Goal: Task Accomplishment & Management: Use online tool/utility

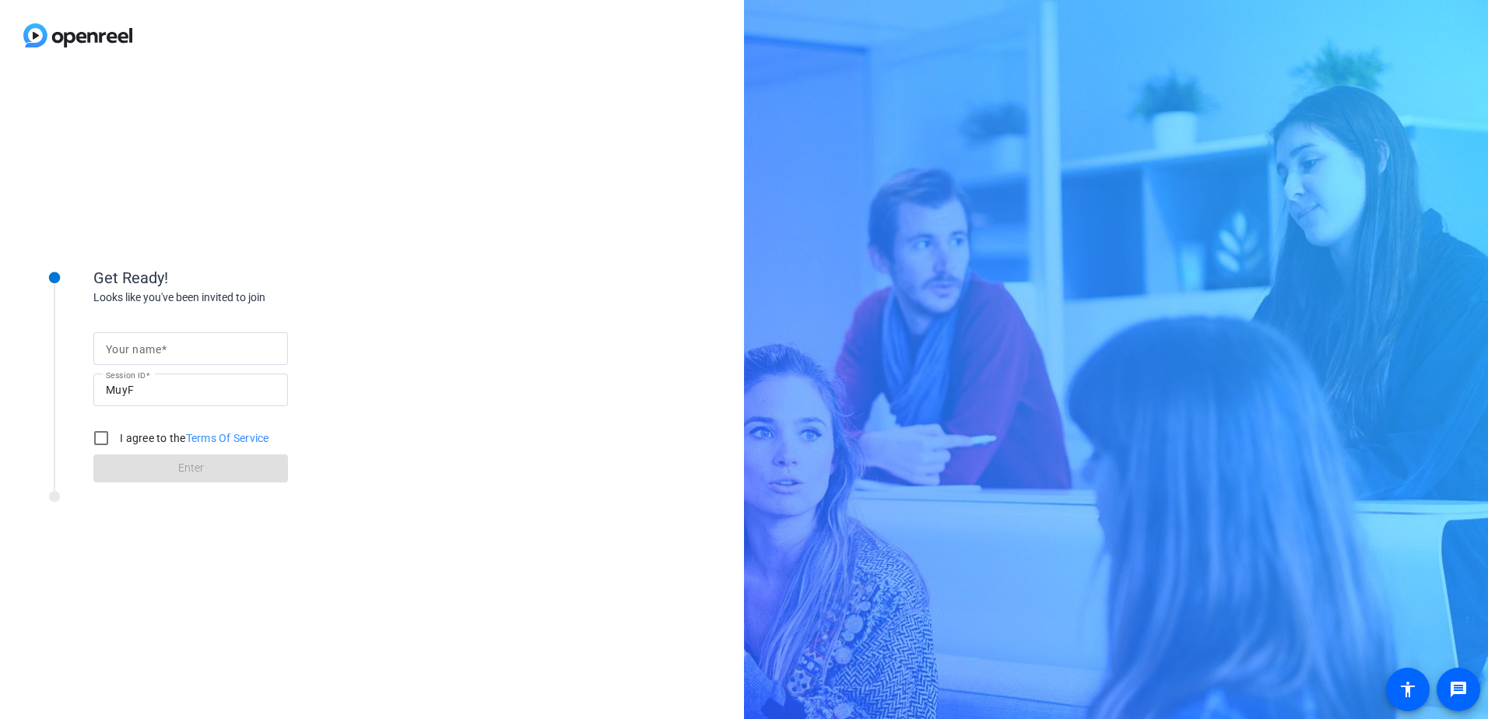
click at [223, 350] on input "Your name" at bounding box center [191, 348] width 170 height 19
type input "[PERSON_NAME]"
click at [100, 441] on input "I agree to the Terms Of Service" at bounding box center [101, 438] width 31 height 31
checkbox input "true"
click at [205, 473] on span at bounding box center [190, 468] width 195 height 37
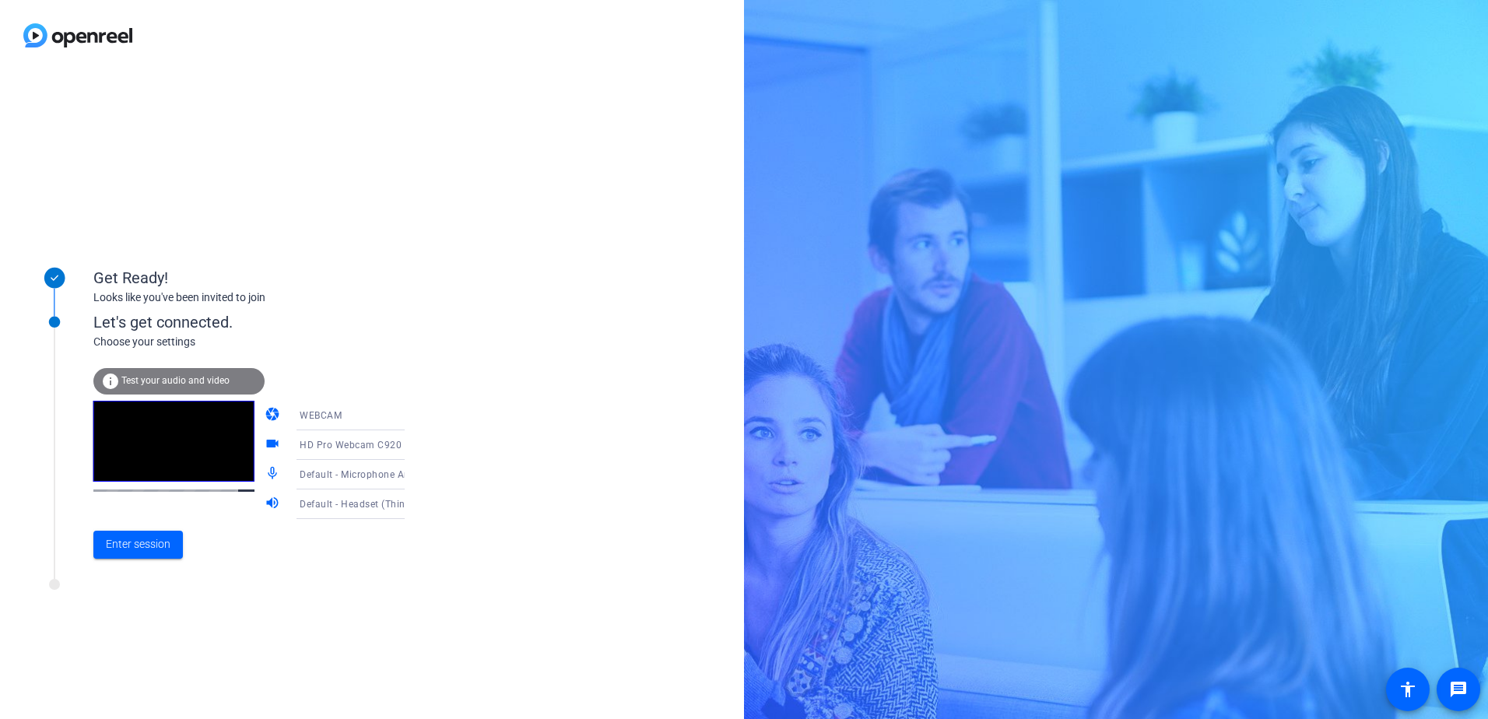
click at [411, 480] on icon at bounding box center [420, 474] width 19 height 19
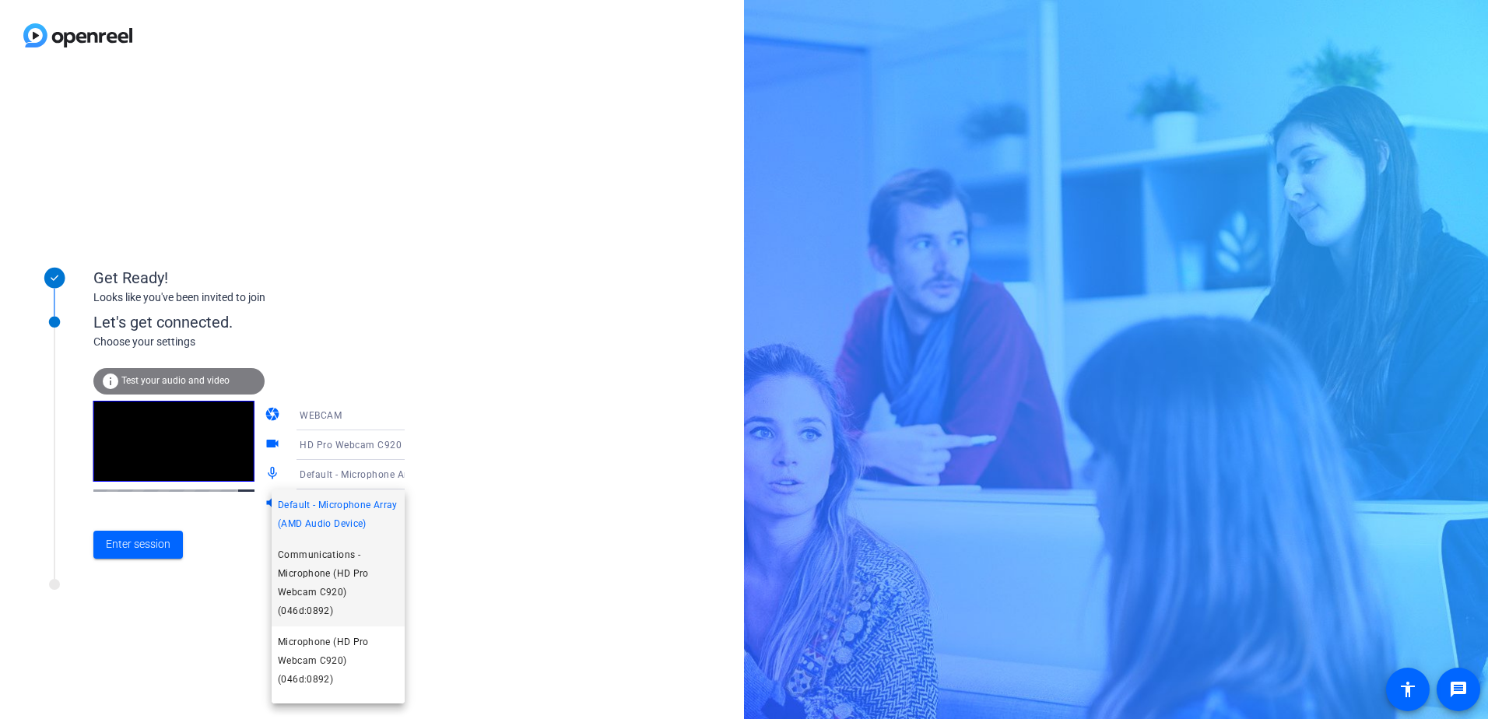
click at [350, 592] on span "Communications - Microphone (HD Pro Webcam C920) (046d:0892)" at bounding box center [338, 583] width 121 height 75
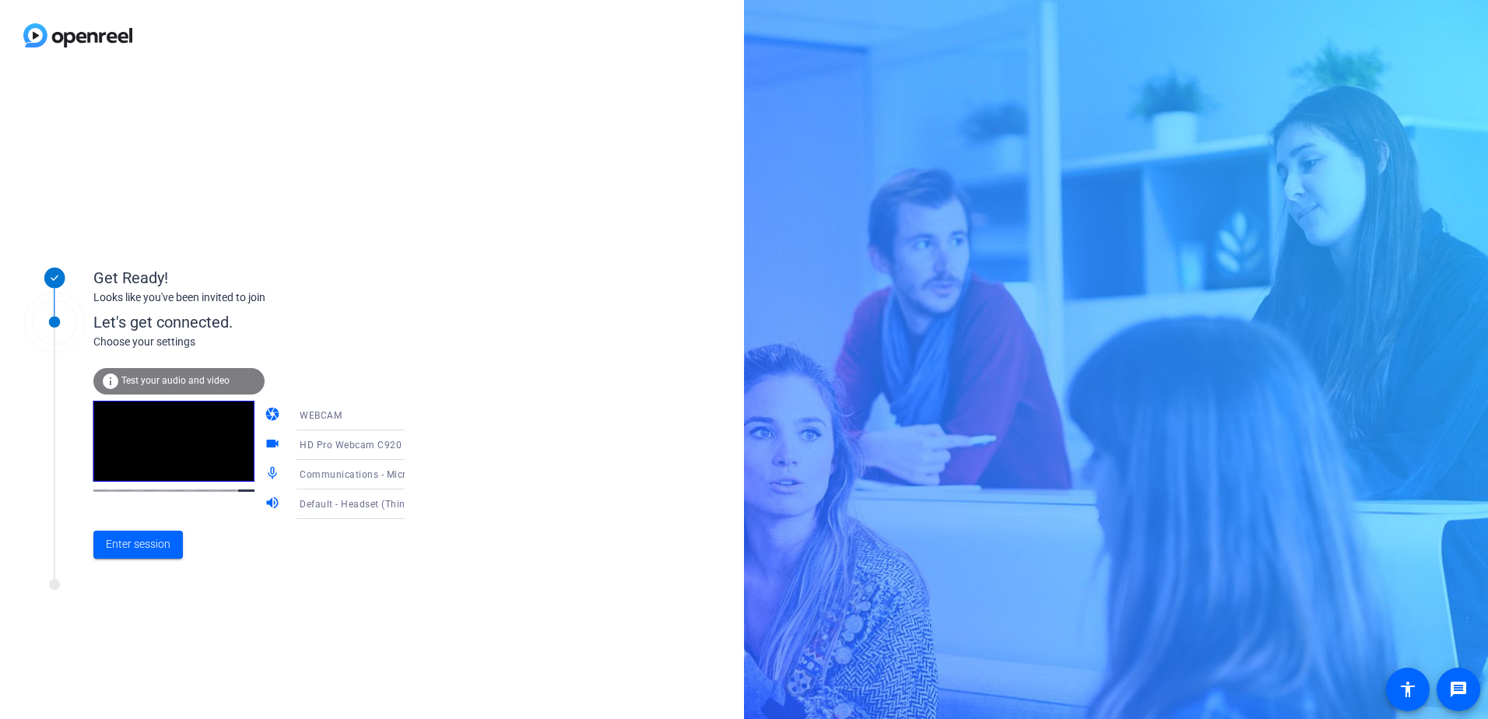
click at [378, 416] on div "WEBCAM" at bounding box center [358, 414] width 116 height 19
click at [525, 371] on div at bounding box center [744, 359] width 1488 height 719
click at [363, 503] on span "Default - Headset (ThinkPad USB-C Dock Gen2 USB Audio) (17ef:30d1)" at bounding box center [460, 503] width 321 height 12
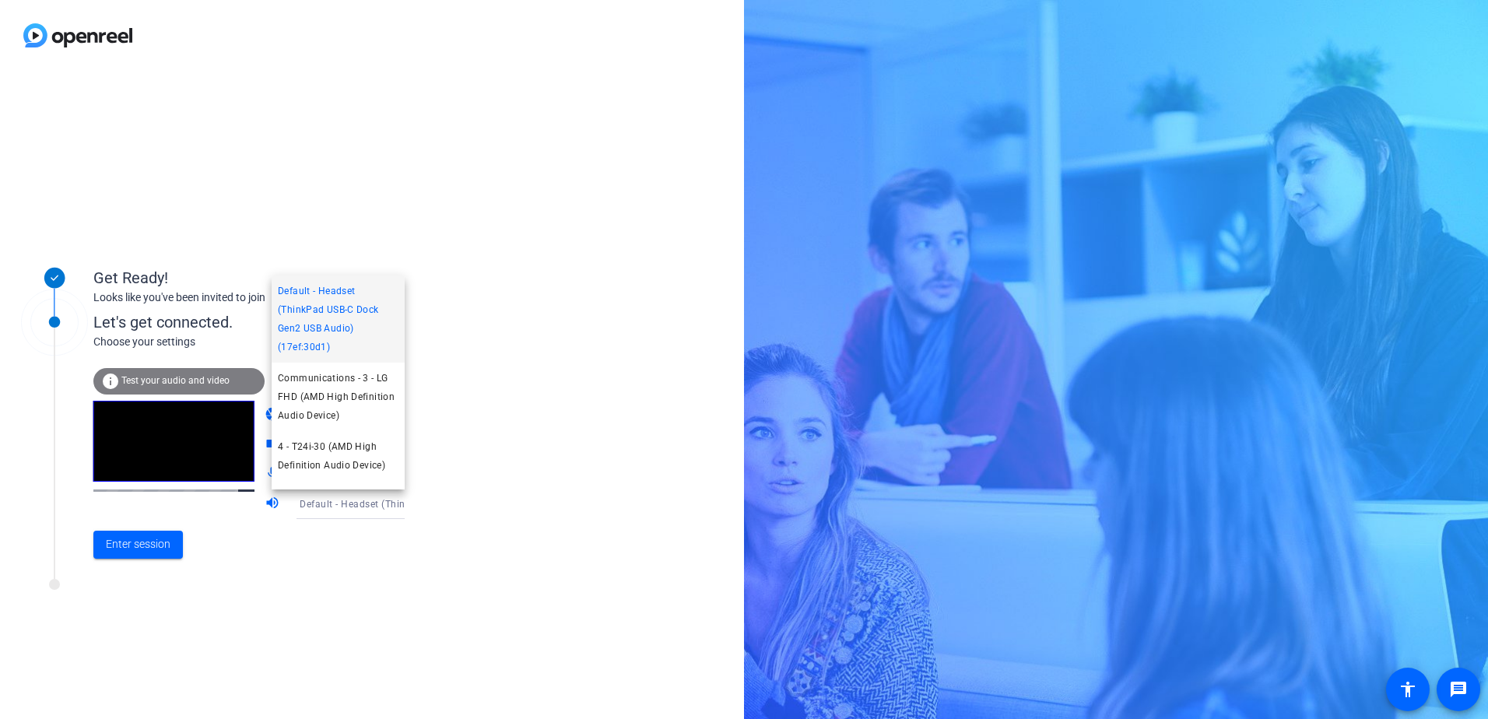
click at [506, 486] on div at bounding box center [744, 359] width 1488 height 719
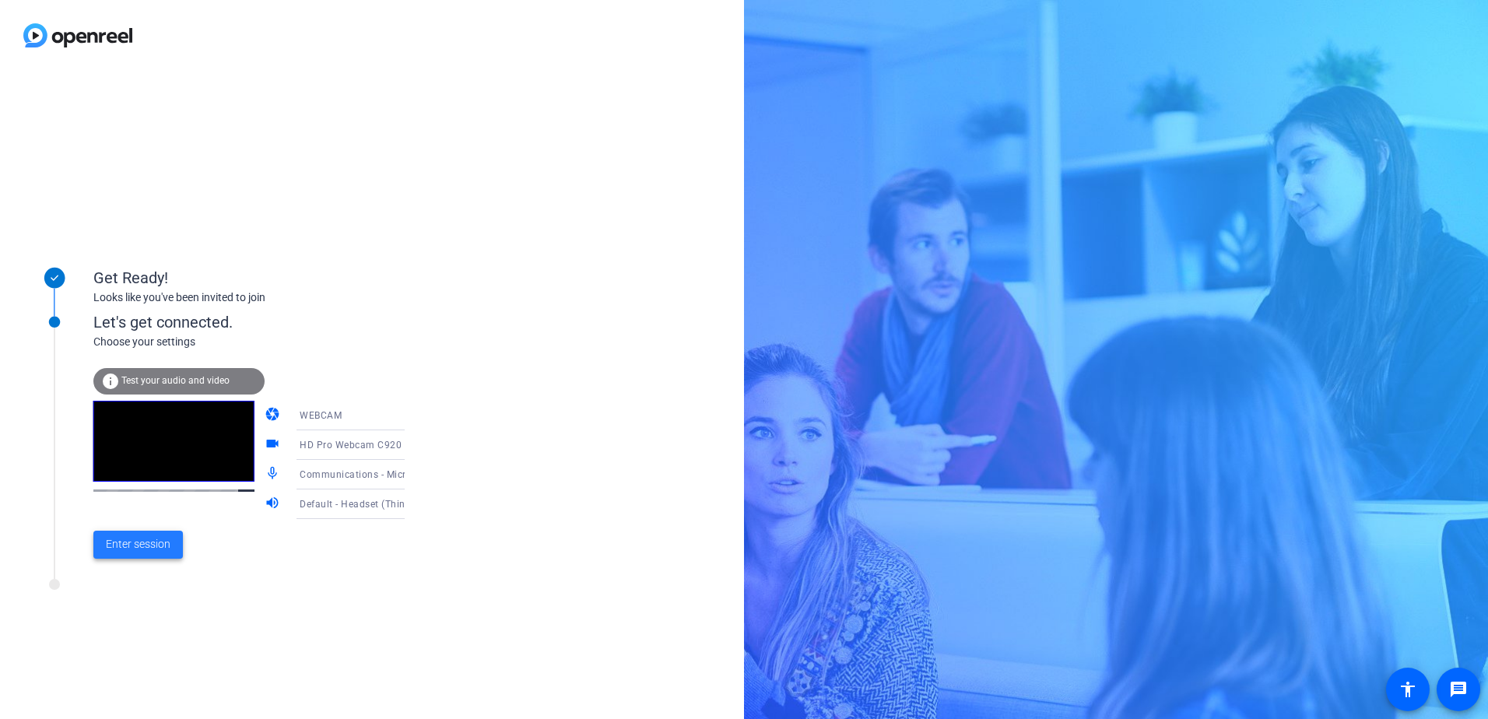
click at [123, 539] on span "Enter session" at bounding box center [138, 544] width 65 height 16
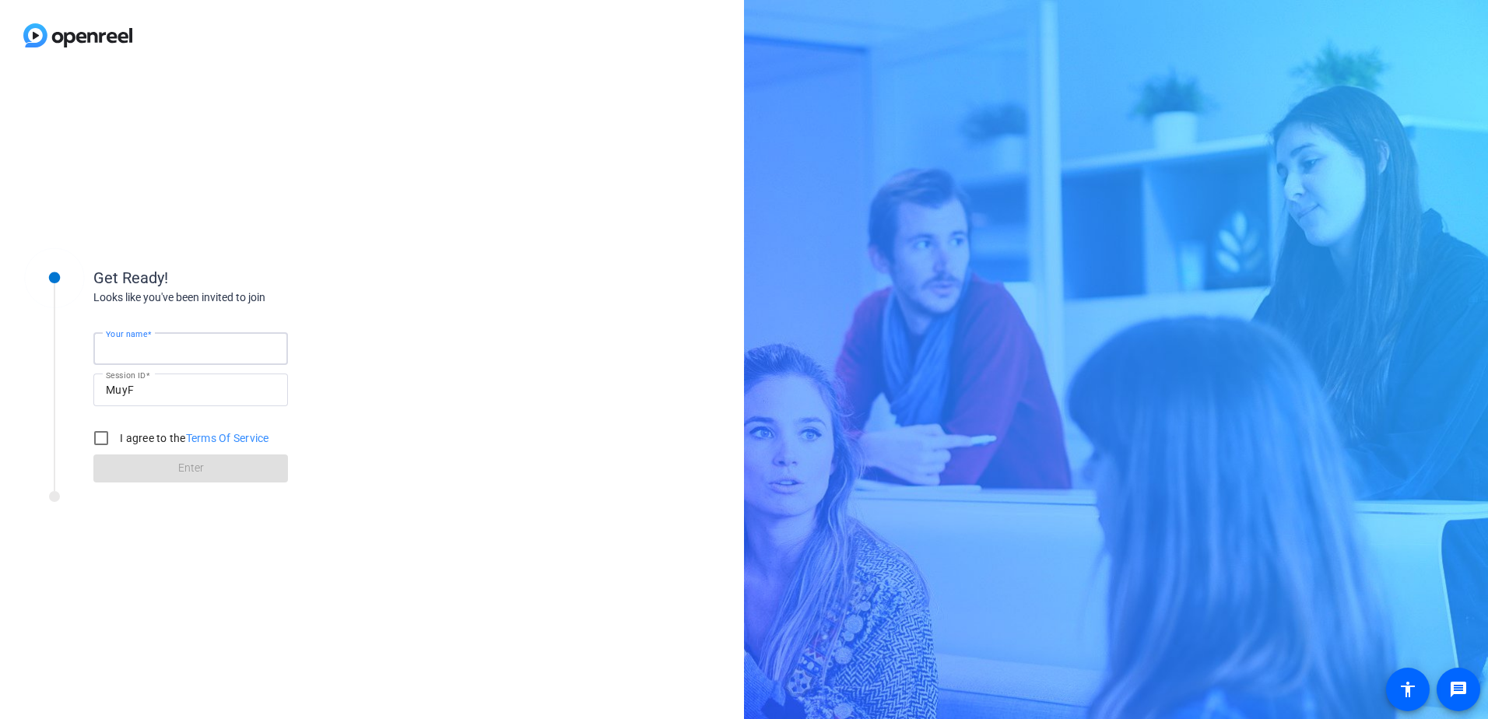
click at [218, 355] on input "Your name" at bounding box center [191, 348] width 170 height 19
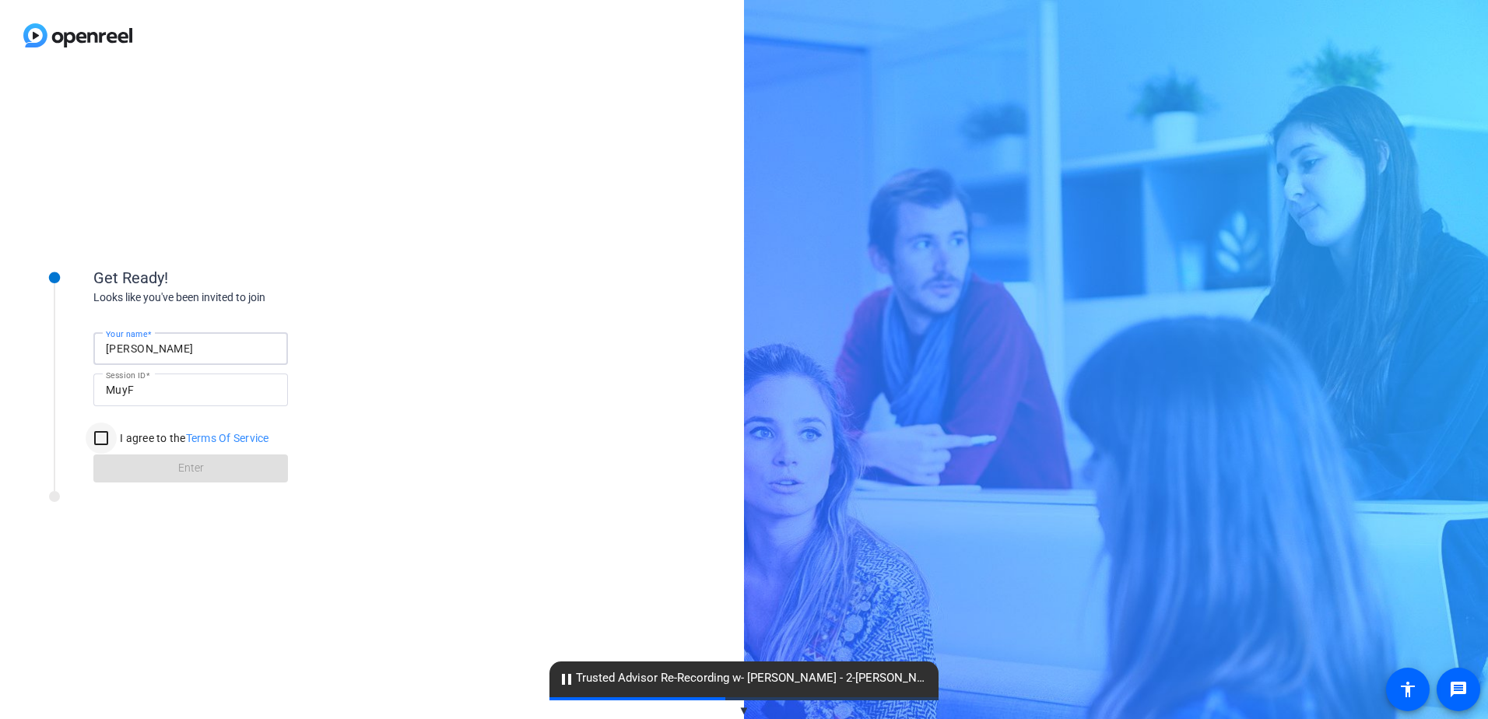
type input "[PERSON_NAME]"
click at [94, 439] on input "I agree to the Terms Of Service" at bounding box center [101, 438] width 31 height 31
checkbox input "true"
click at [147, 471] on span at bounding box center [190, 468] width 195 height 37
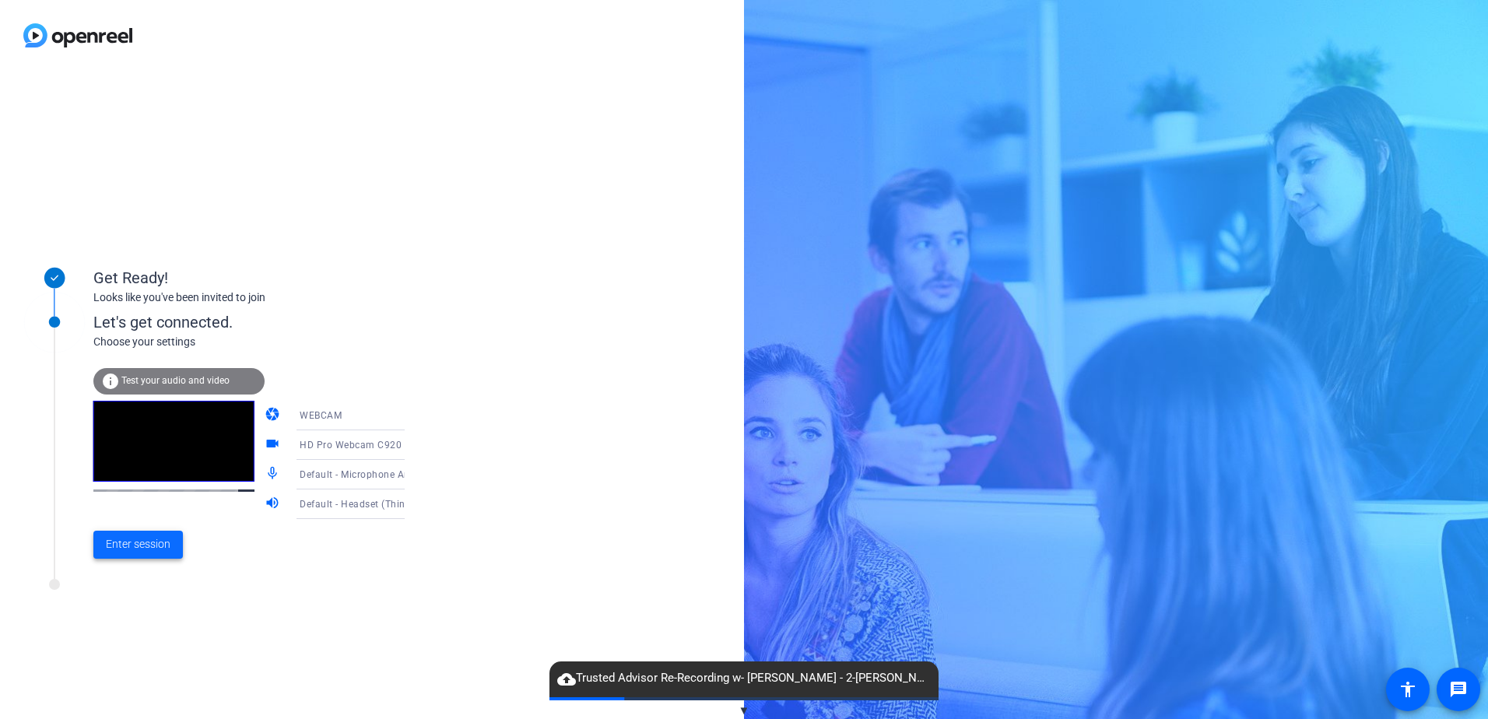
click at [168, 539] on span "Enter session" at bounding box center [138, 544] width 65 height 16
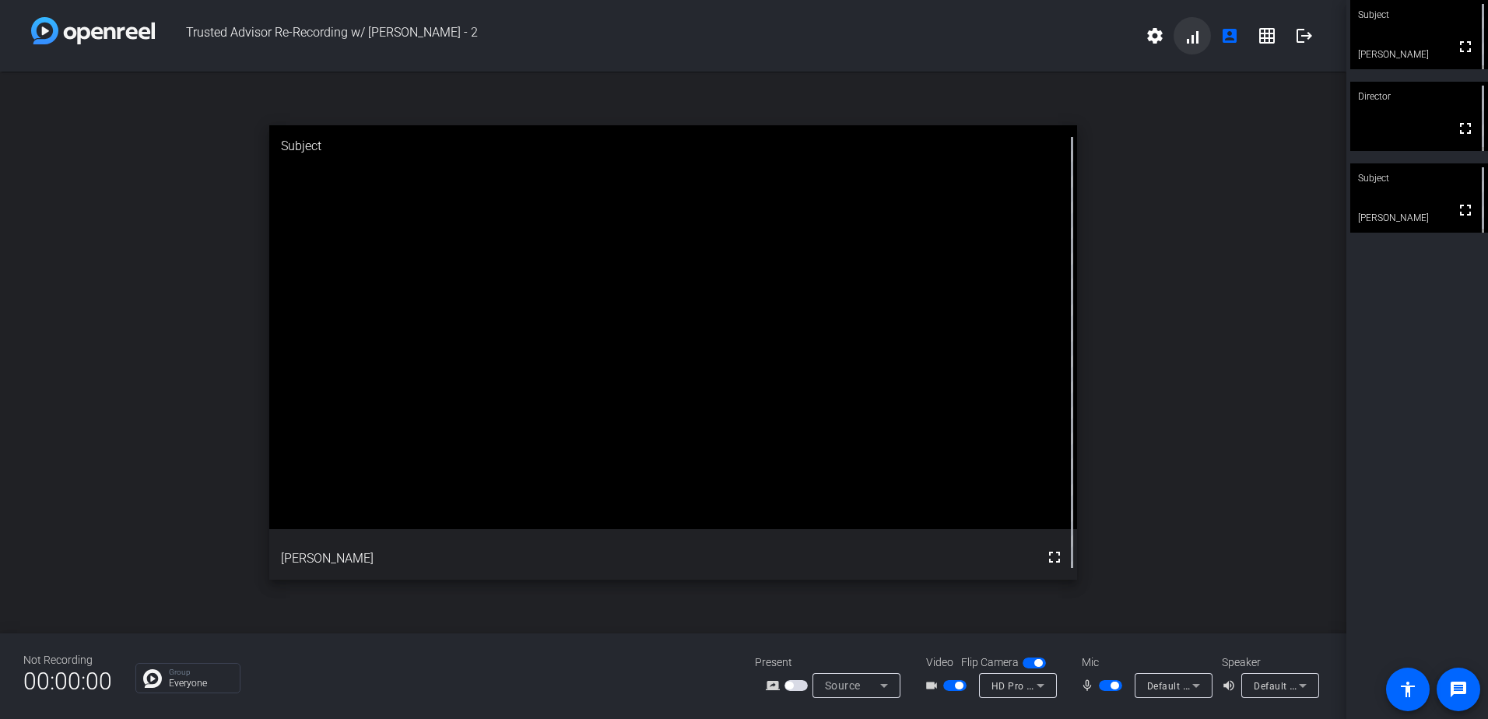
click at [1193, 36] on span at bounding box center [1192, 35] width 37 height 37
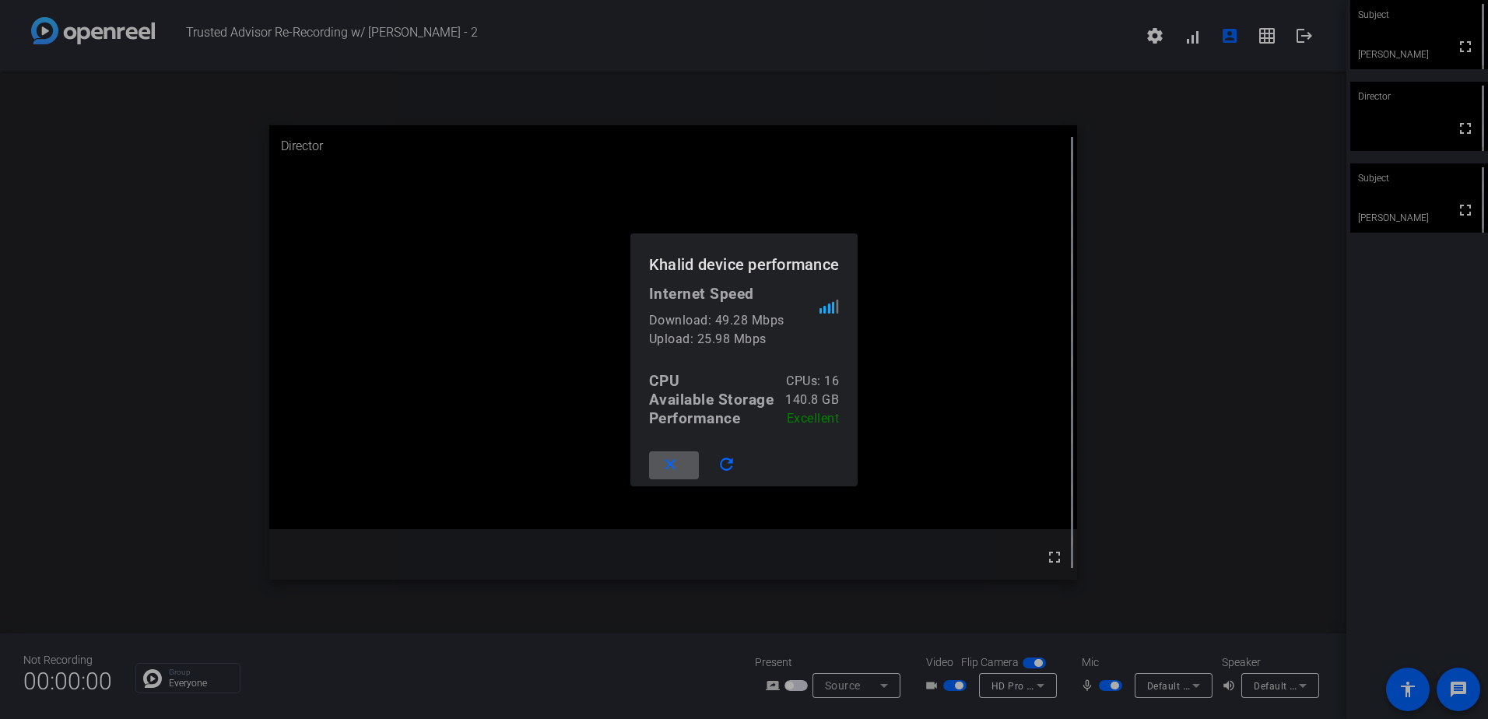
click at [667, 465] on mat-icon "close" at bounding box center [670, 464] width 19 height 19
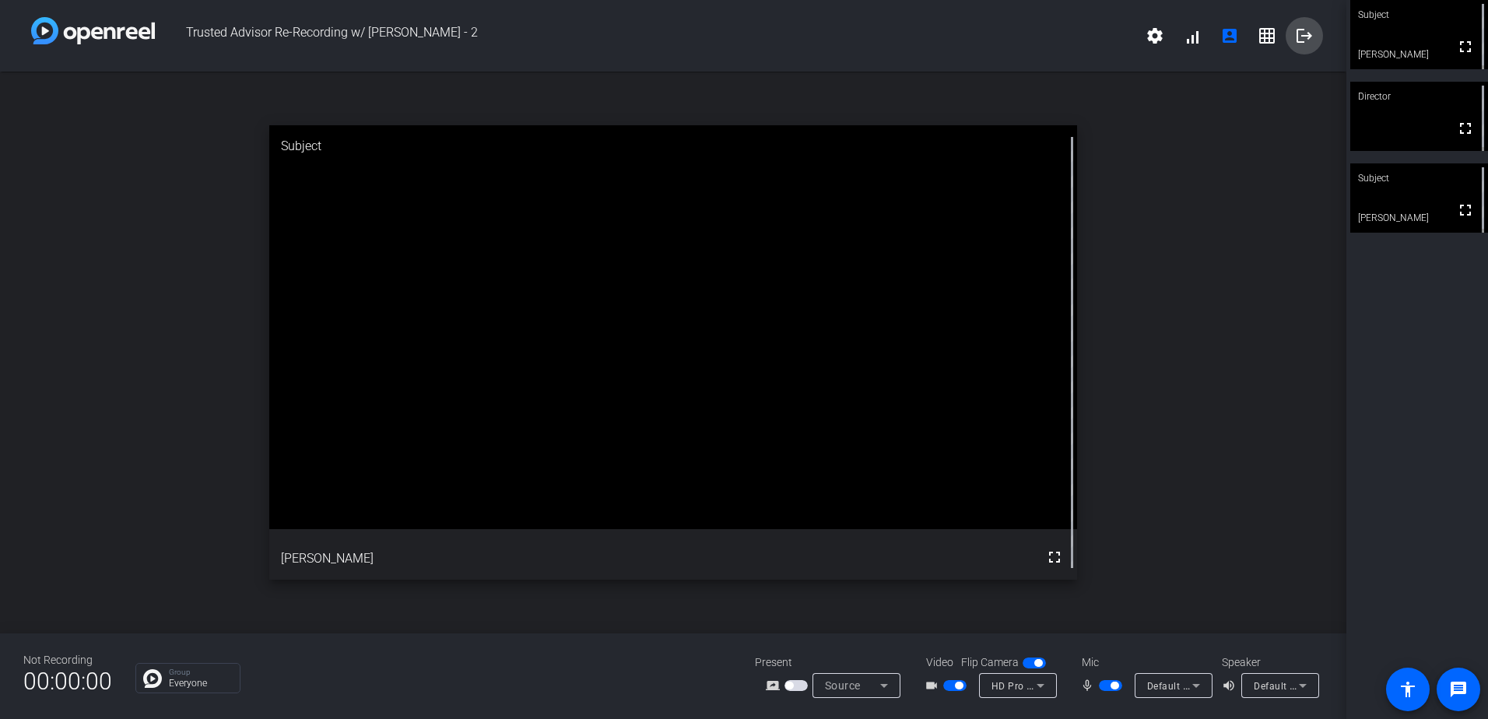
click at [1301, 37] on mat-icon "logout" at bounding box center [1304, 35] width 19 height 19
